Goal: Information Seeking & Learning: Compare options

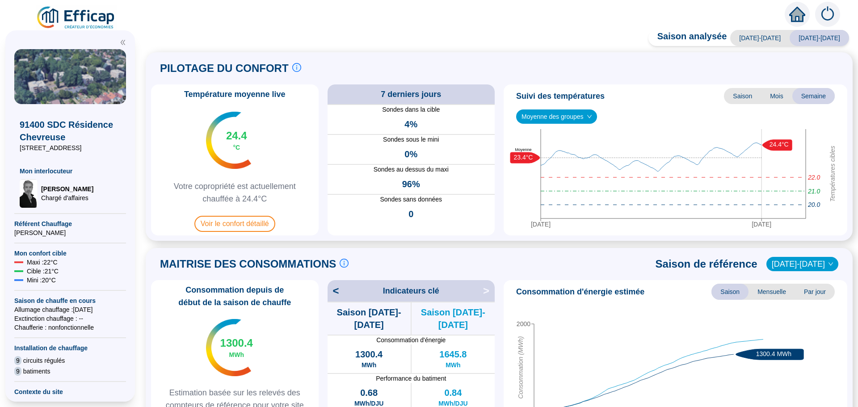
click at [216, 221] on span "Voir le confort détaillé" at bounding box center [234, 224] width 81 height 16
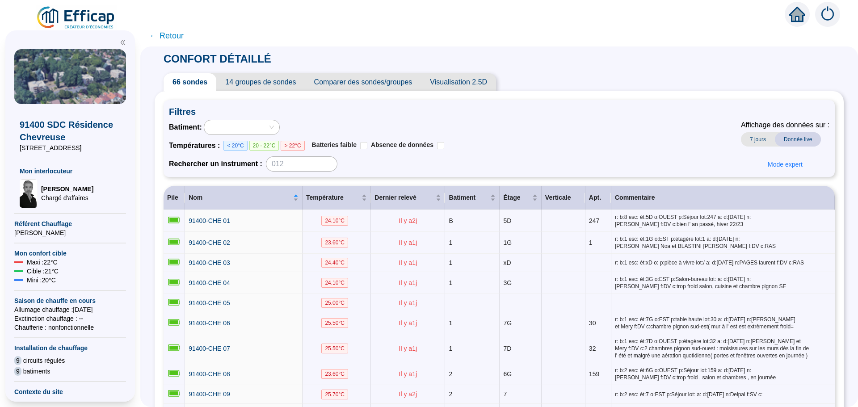
click at [402, 84] on span "Comparer des sondes/groupes" at bounding box center [363, 82] width 116 height 18
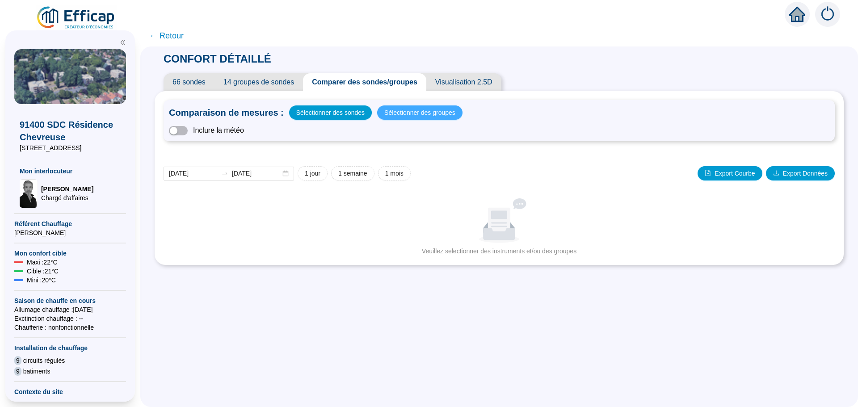
click at [385, 115] on span "Sélectionner des groupes" at bounding box center [419, 112] width 71 height 13
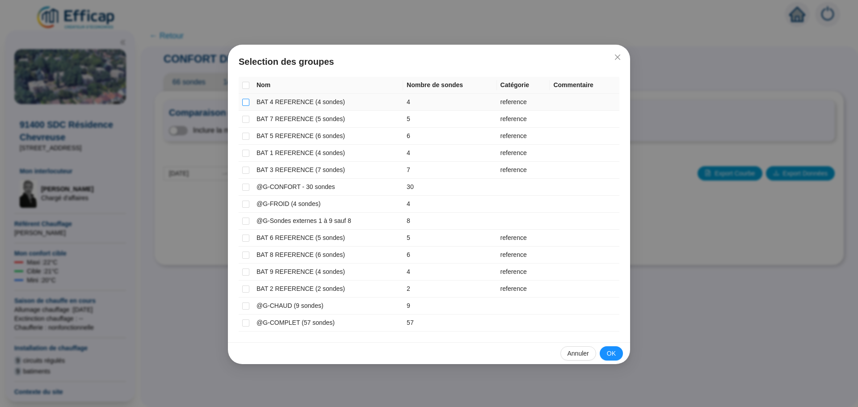
click at [246, 101] on input "checkbox" at bounding box center [245, 102] width 7 height 7
checkbox input "true"
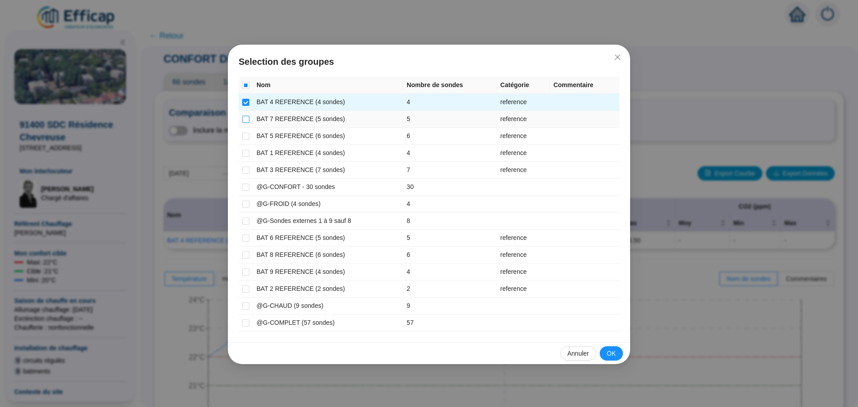
click at [247, 119] on input "checkbox" at bounding box center [245, 119] width 7 height 7
checkbox input "true"
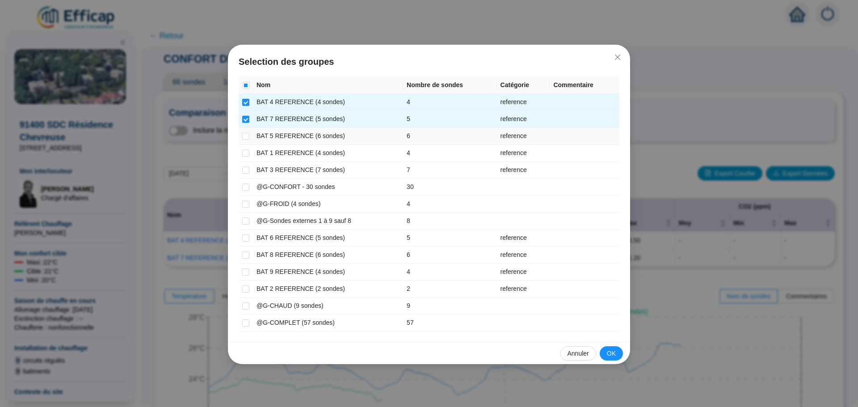
drag, startPoint x: 245, startPoint y: 137, endPoint x: 245, endPoint y: 146, distance: 8.5
click at [245, 139] on input "checkbox" at bounding box center [245, 136] width 7 height 7
checkbox input "true"
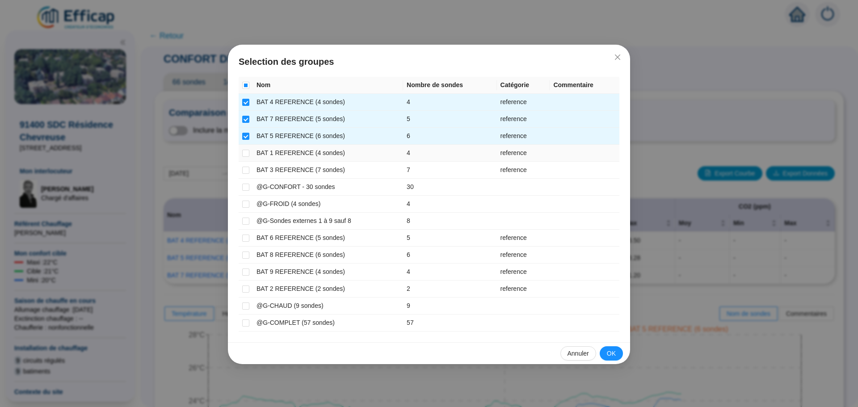
drag, startPoint x: 245, startPoint y: 151, endPoint x: 245, endPoint y: 160, distance: 9.4
click at [245, 154] on input "checkbox" at bounding box center [245, 153] width 7 height 7
checkbox input "true"
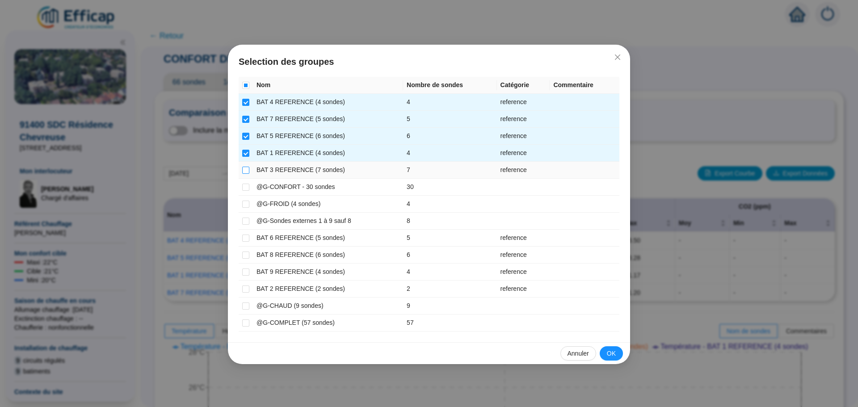
click at [245, 171] on input "checkbox" at bounding box center [245, 170] width 7 height 7
checkbox input "true"
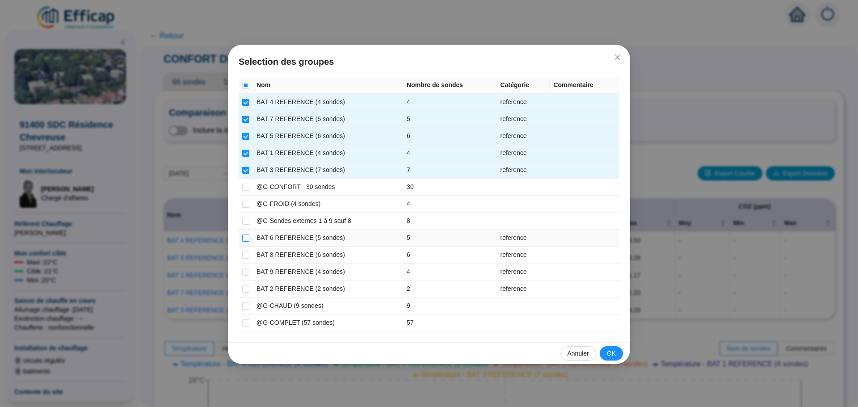
click at [245, 240] on input "checkbox" at bounding box center [245, 238] width 7 height 7
checkbox input "true"
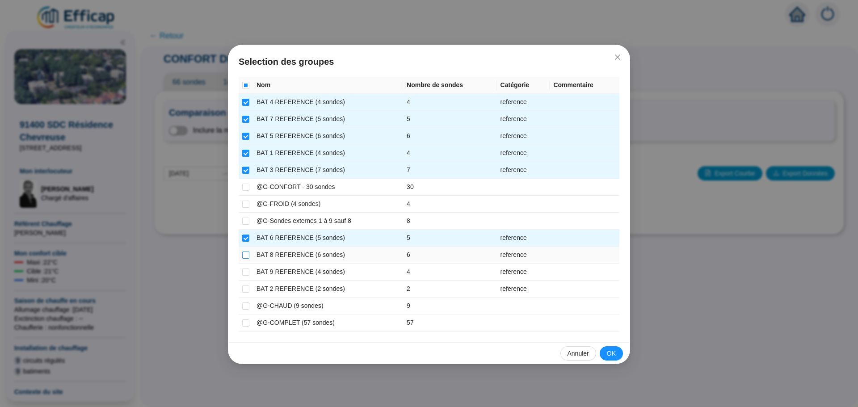
click at [243, 254] on input "checkbox" at bounding box center [245, 255] width 7 height 7
checkbox input "true"
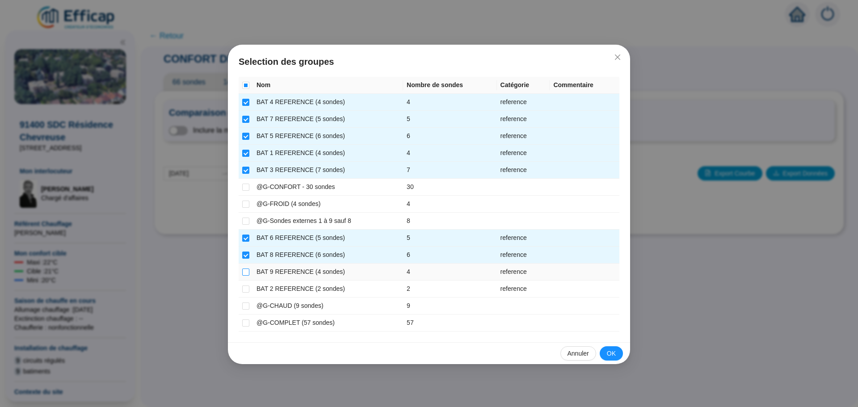
click at [245, 271] on input "checkbox" at bounding box center [245, 272] width 7 height 7
checkbox input "true"
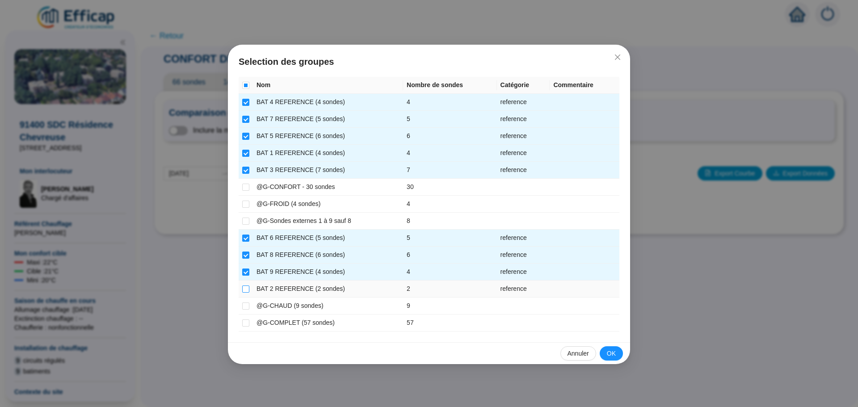
click at [248, 287] on input "checkbox" at bounding box center [245, 289] width 7 height 7
checkbox input "true"
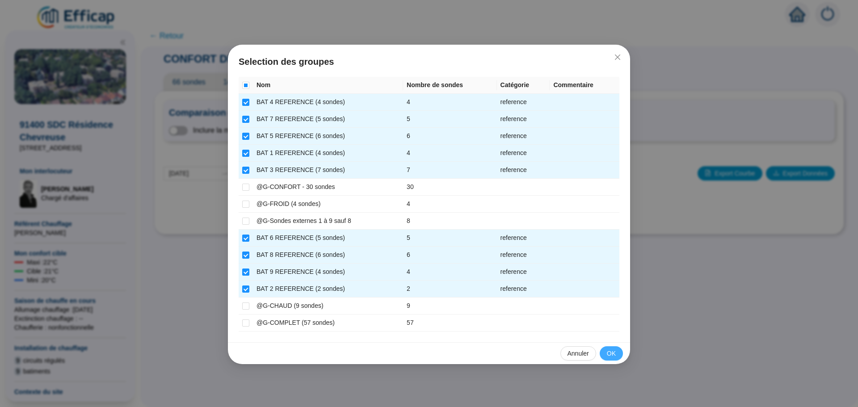
click at [603, 352] on button "OK" at bounding box center [611, 353] width 23 height 14
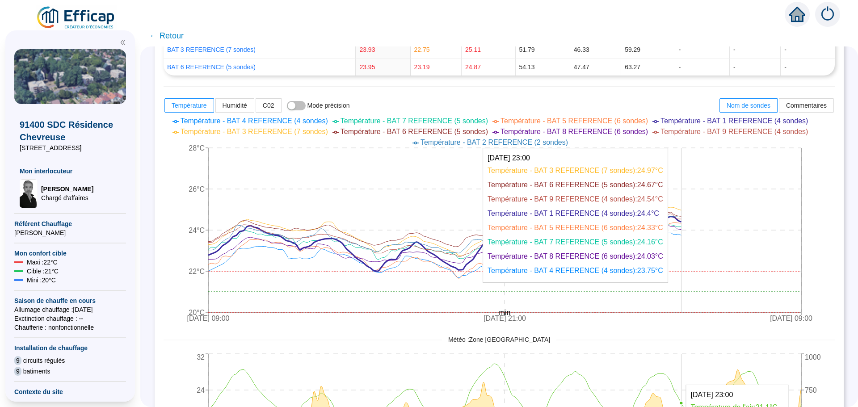
scroll to position [402, 0]
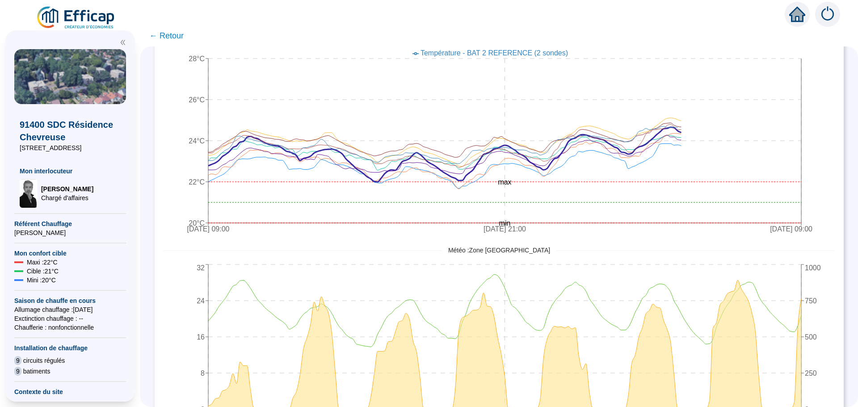
click at [177, 35] on span "← Retour" at bounding box center [166, 36] width 34 height 13
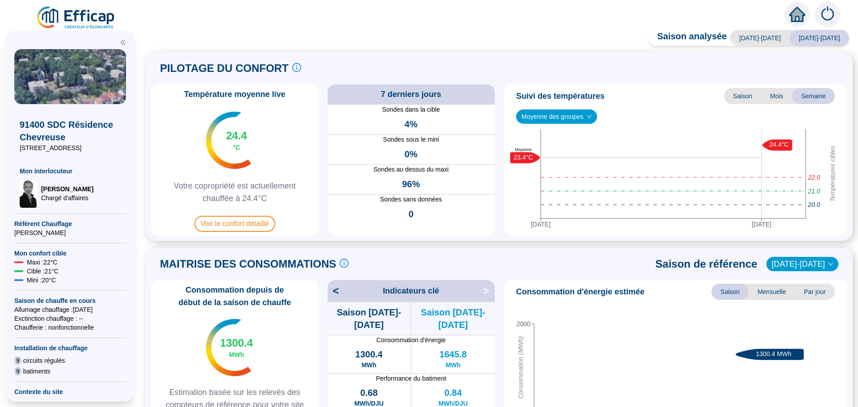
click at [177, 38] on div "Saison analysée 2023-2024 2024-2025 PILOTAGE DU CONFORT Le pilotage du confort …" at bounding box center [499, 220] width 718 height 373
click at [237, 228] on span "Voir le confort détaillé" at bounding box center [234, 224] width 81 height 16
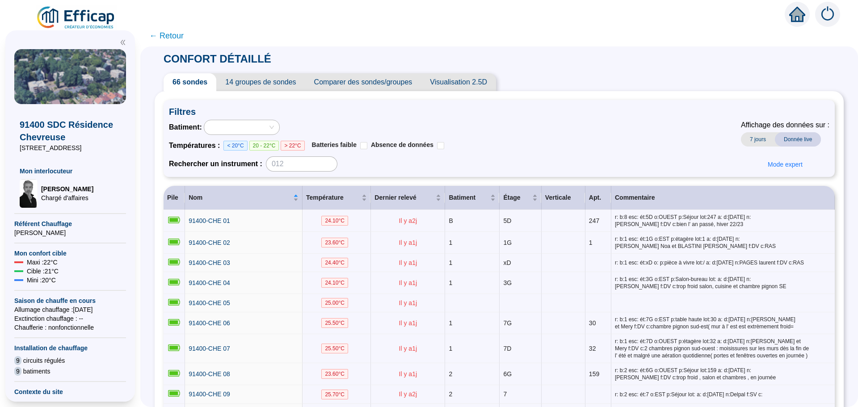
click at [386, 82] on span "Comparer des sondes/groupes" at bounding box center [363, 82] width 116 height 18
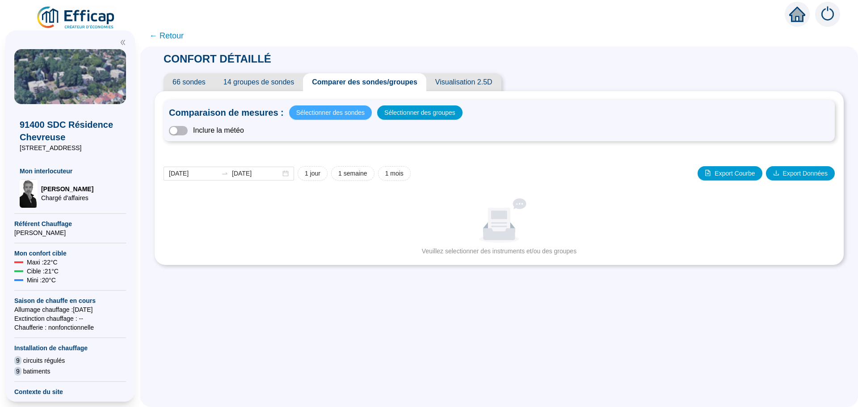
click at [347, 113] on span "Sélectionner des sondes" at bounding box center [330, 112] width 68 height 13
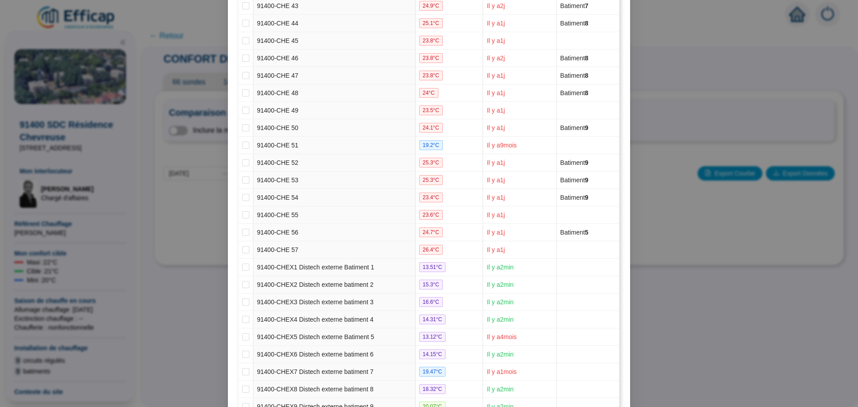
scroll to position [915, 0]
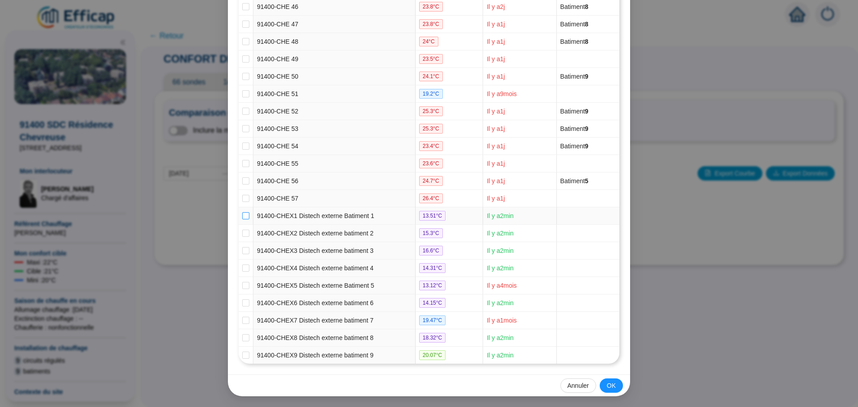
click at [242, 216] on input "checkbox" at bounding box center [245, 215] width 7 height 7
checkbox input "true"
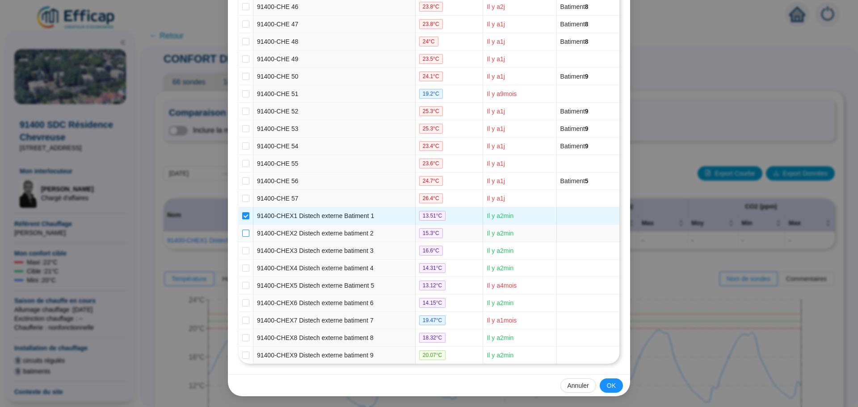
click at [242, 234] on input "checkbox" at bounding box center [245, 233] width 7 height 7
checkbox input "true"
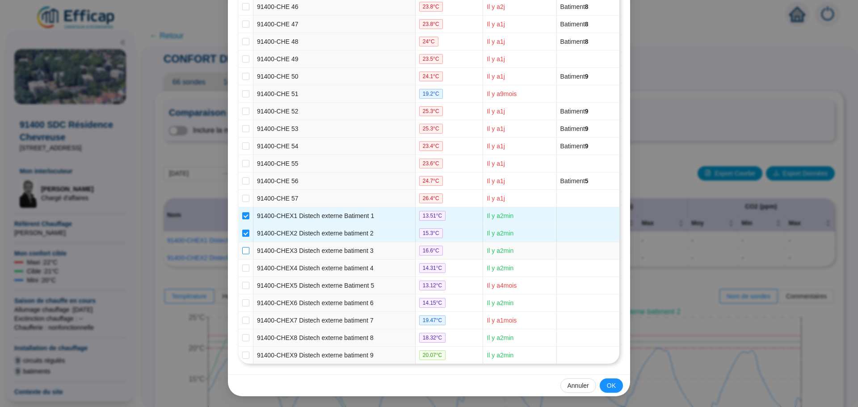
click at [245, 252] on input "checkbox" at bounding box center [245, 250] width 7 height 7
checkbox input "true"
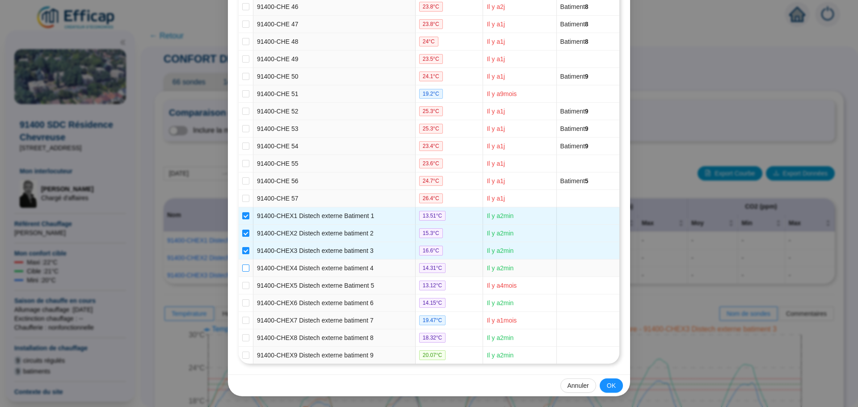
click at [243, 267] on input "checkbox" at bounding box center [245, 268] width 7 height 7
checkbox input "true"
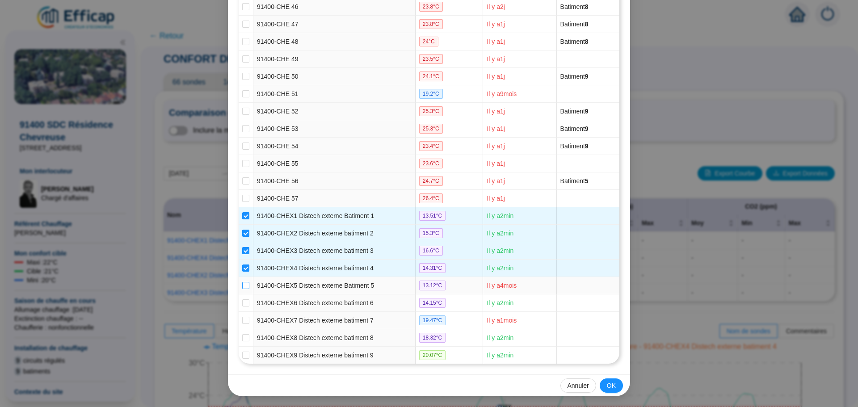
click at [242, 285] on input "checkbox" at bounding box center [245, 285] width 7 height 7
checkbox input "true"
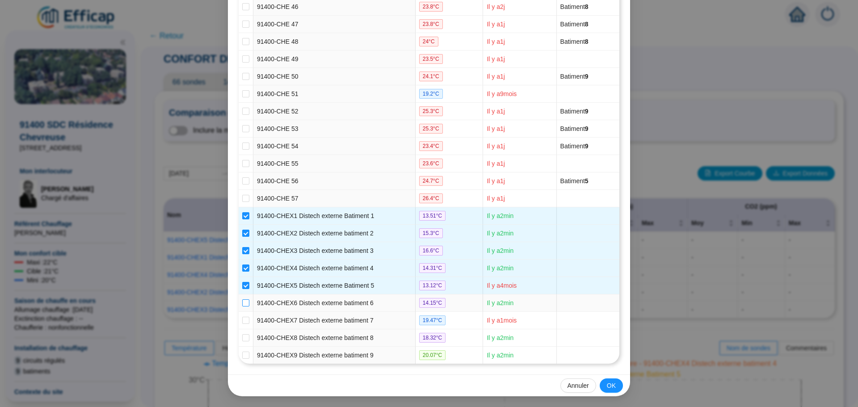
click at [243, 305] on input "checkbox" at bounding box center [245, 303] width 7 height 7
checkbox input "true"
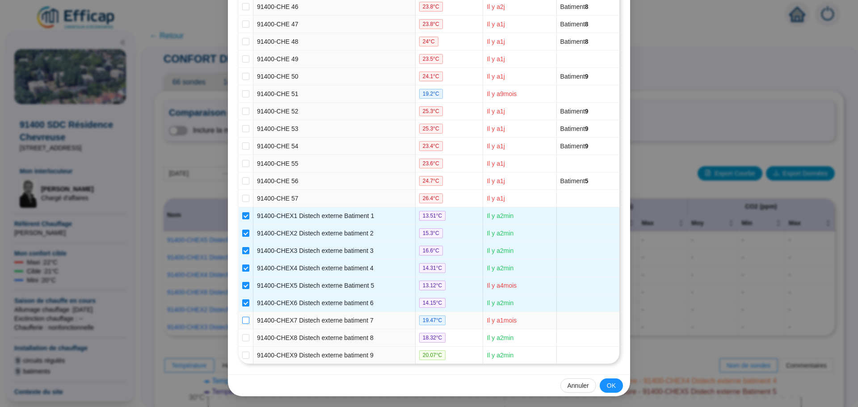
click at [243, 320] on input "checkbox" at bounding box center [245, 320] width 7 height 7
checkbox input "true"
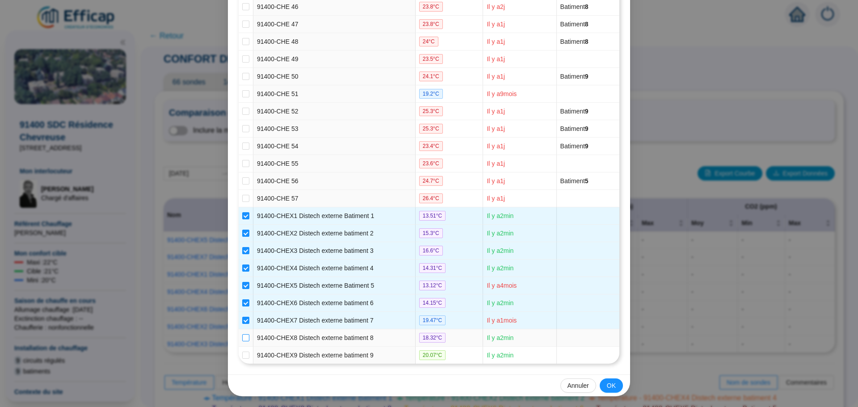
click at [242, 338] on input "checkbox" at bounding box center [245, 337] width 7 height 7
checkbox input "true"
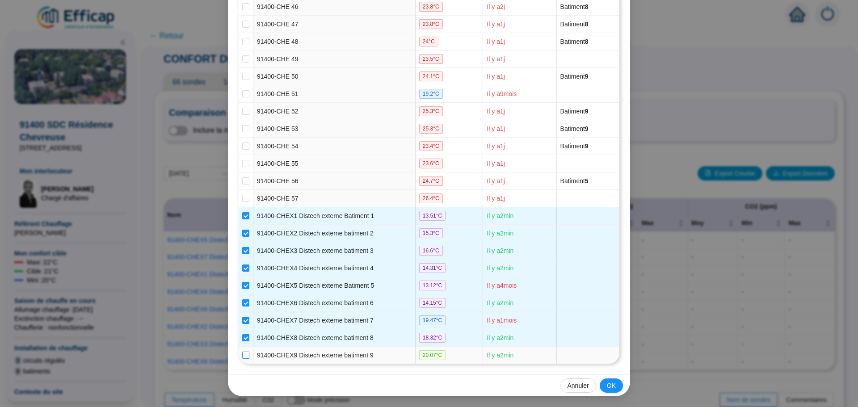
click at [242, 356] on input "checkbox" at bounding box center [245, 355] width 7 height 7
checkbox input "true"
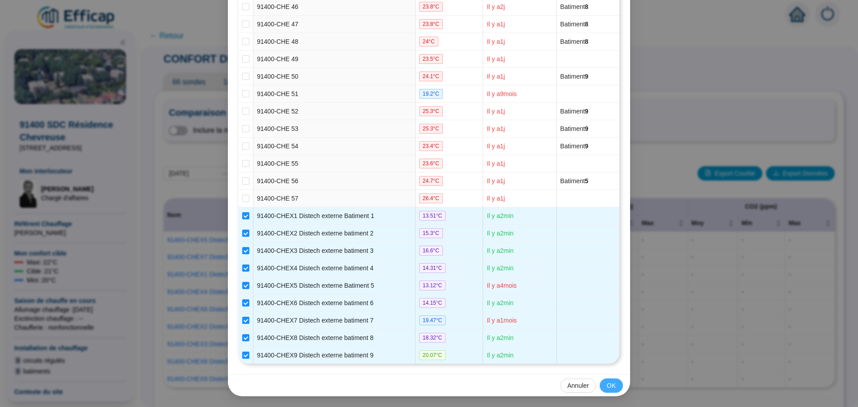
click at [607, 387] on span "OK" at bounding box center [611, 385] width 9 height 9
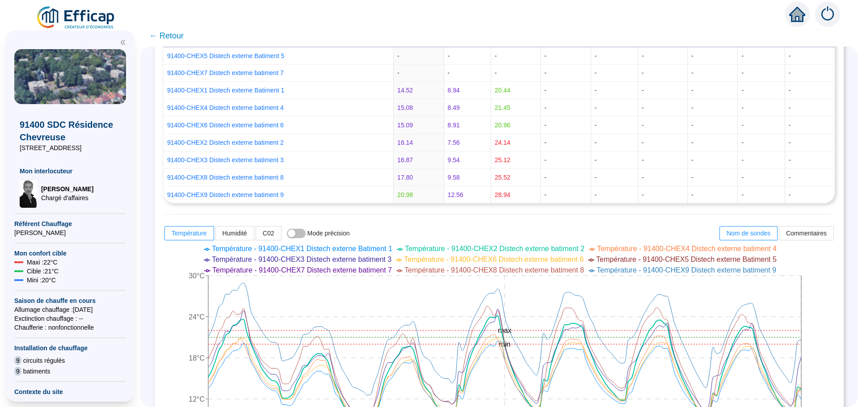
scroll to position [268, 0]
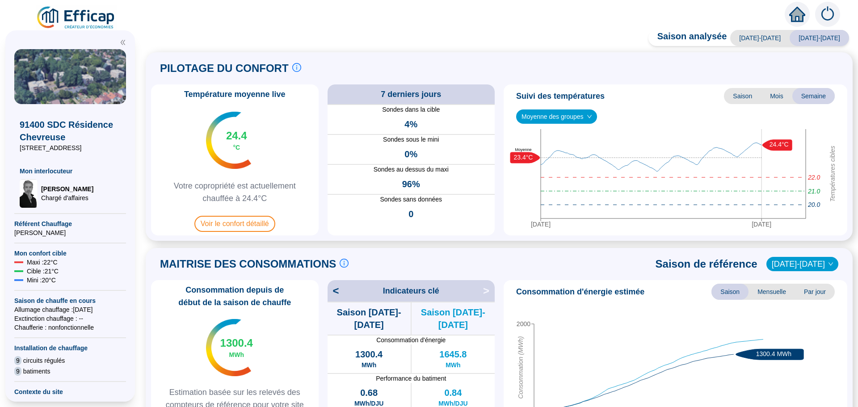
click at [554, 118] on span "Moyenne des groupes" at bounding box center [557, 116] width 70 height 13
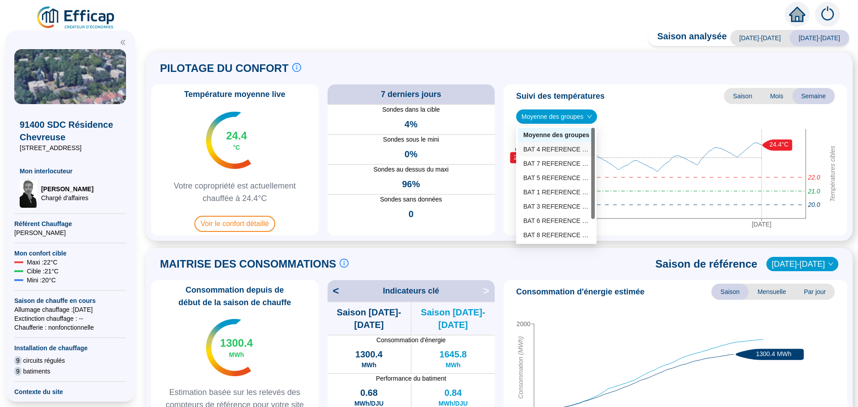
click at [557, 149] on div "BAT 4 REFERENCE (4 sondes)" at bounding box center [556, 149] width 66 height 9
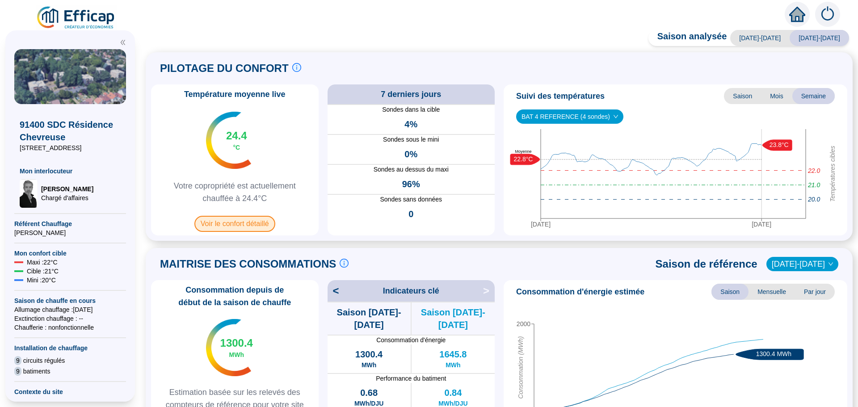
click at [234, 227] on span "Voir le confort détaillé" at bounding box center [234, 224] width 81 height 16
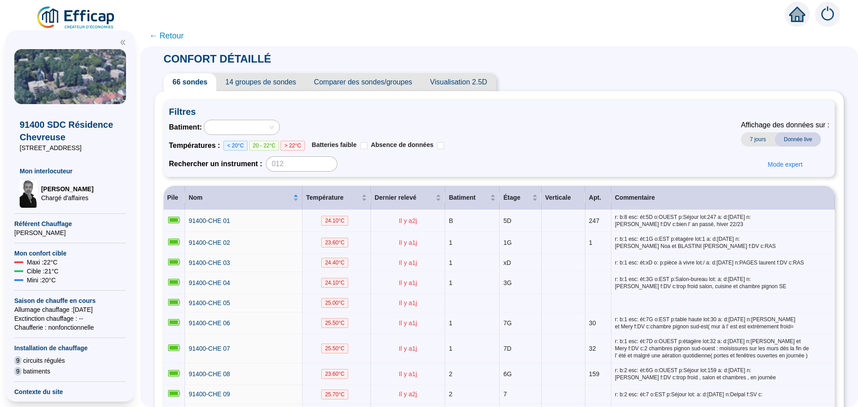
click at [171, 35] on span "← Retour" at bounding box center [166, 36] width 34 height 13
